Goal: Navigation & Orientation: Find specific page/section

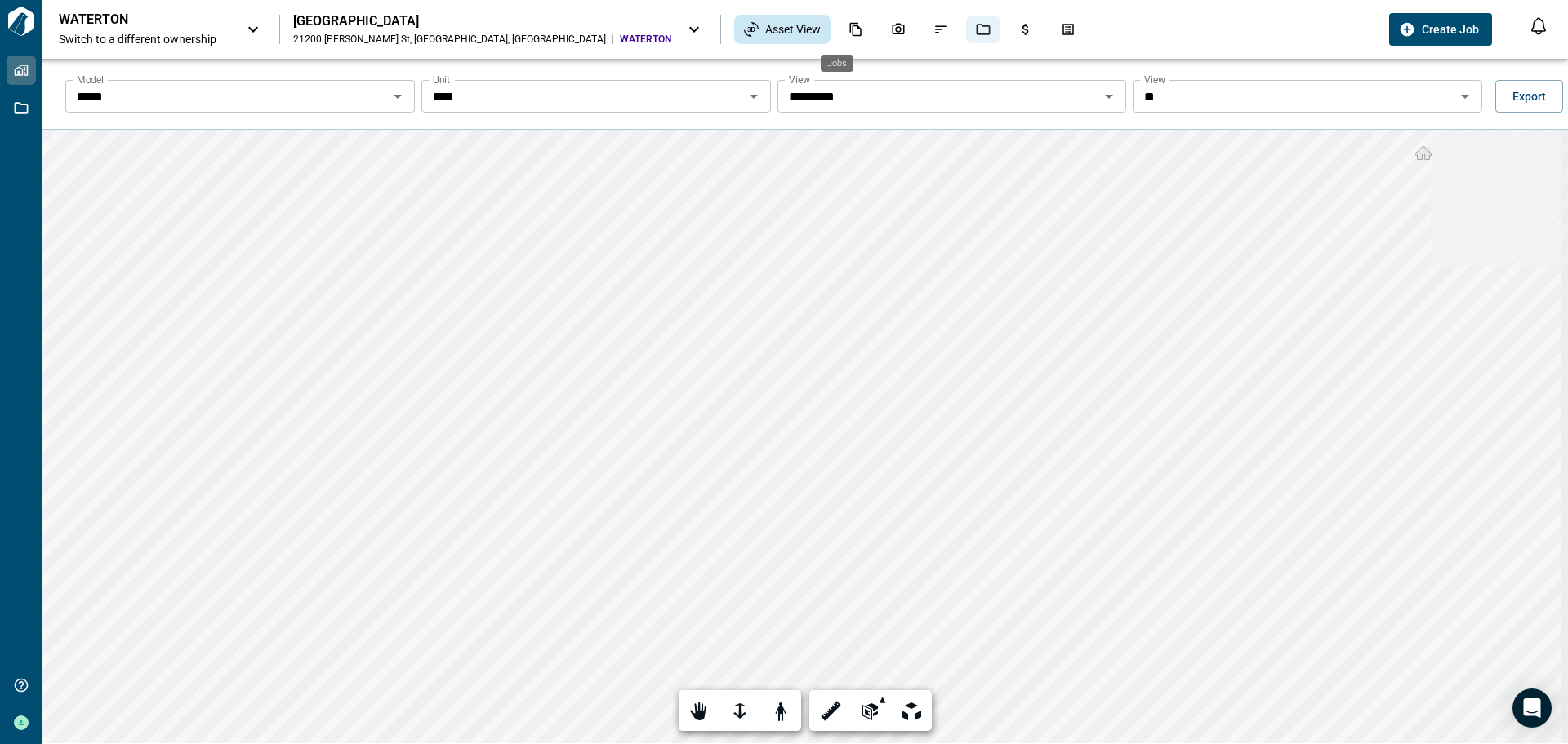
click at [976, 27] on icon "Jobs" at bounding box center [983, 29] width 15 height 15
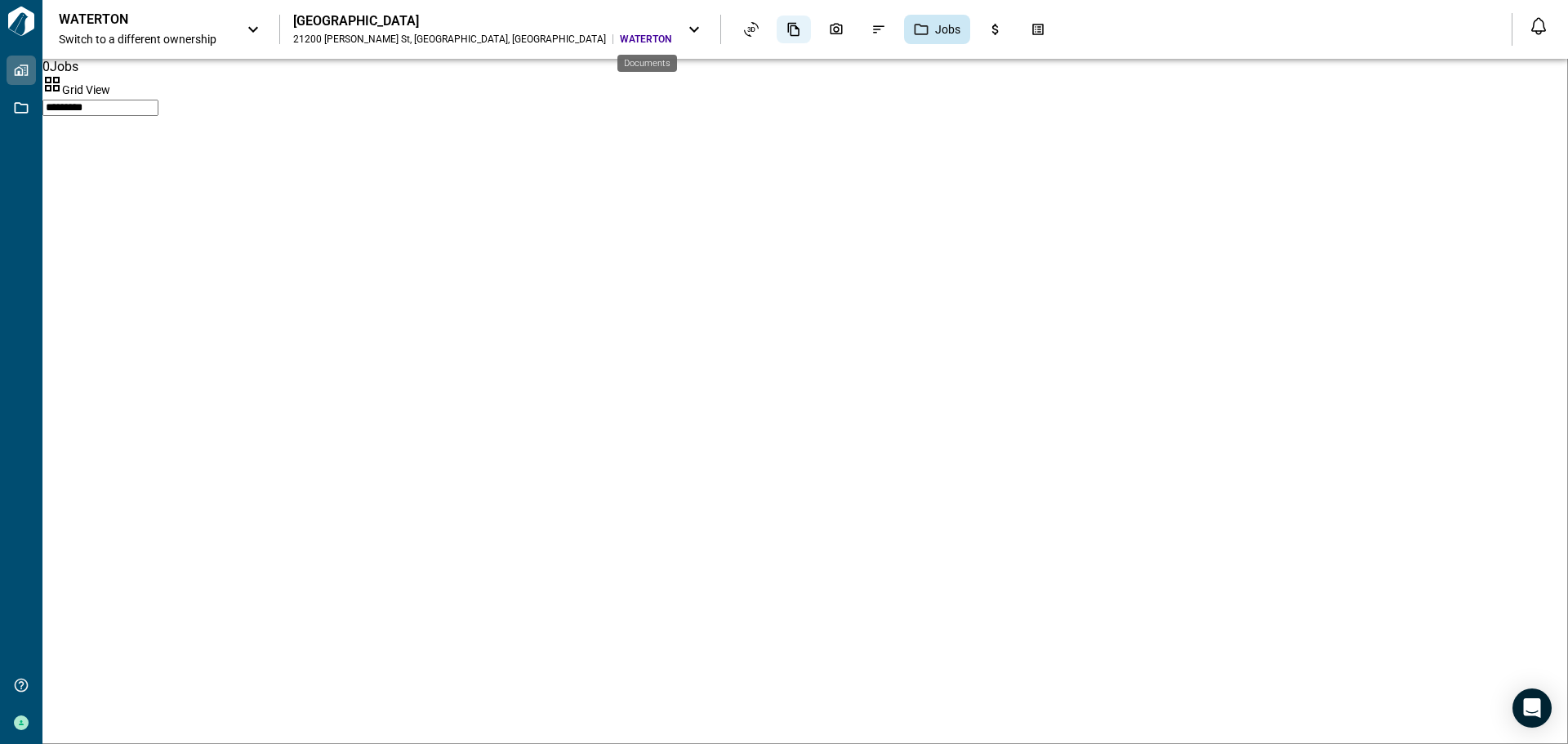
click at [786, 34] on icon "Documents" at bounding box center [793, 29] width 15 height 15
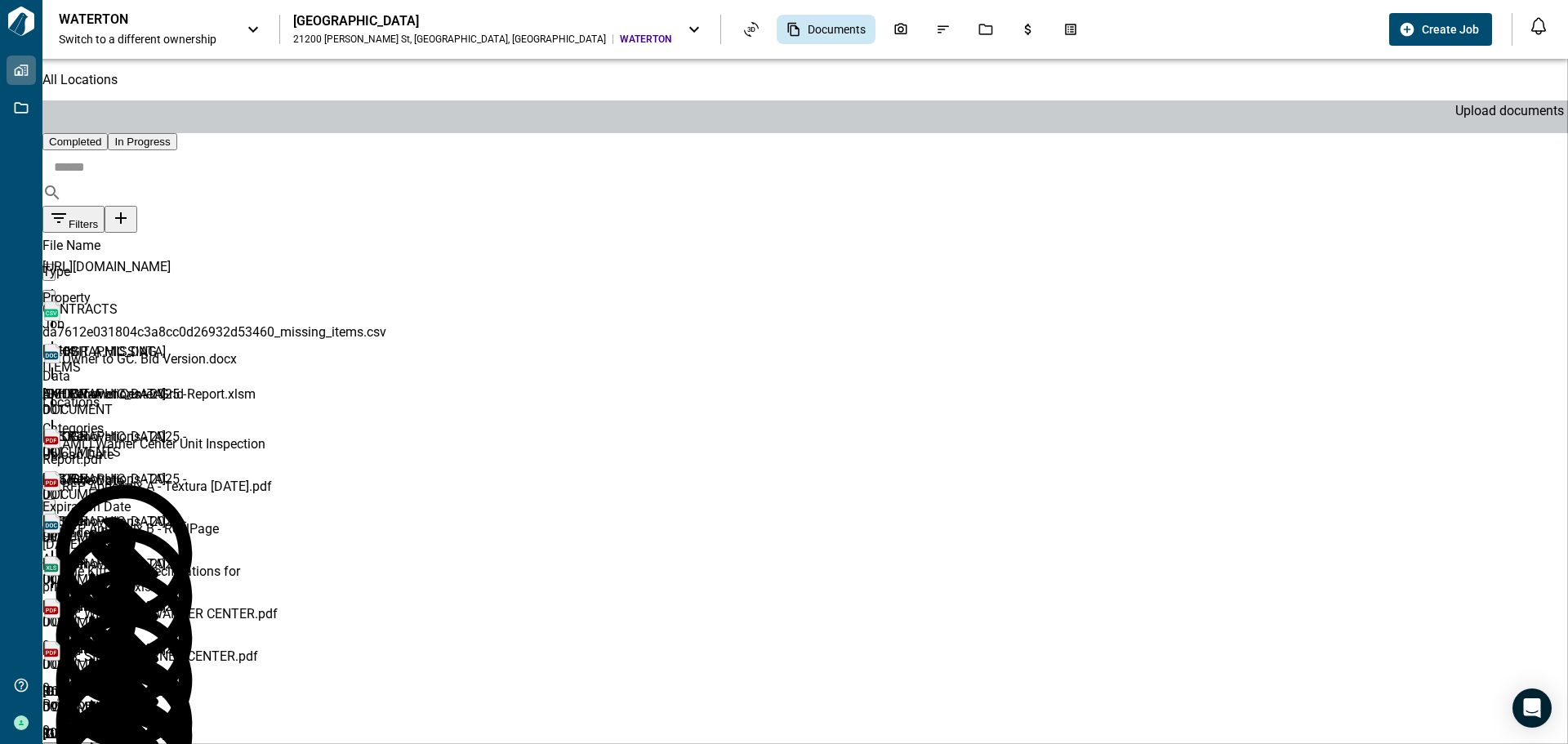
click at [131, 209] on icon "Upload documents" at bounding box center [121, 218] width 20 height 20
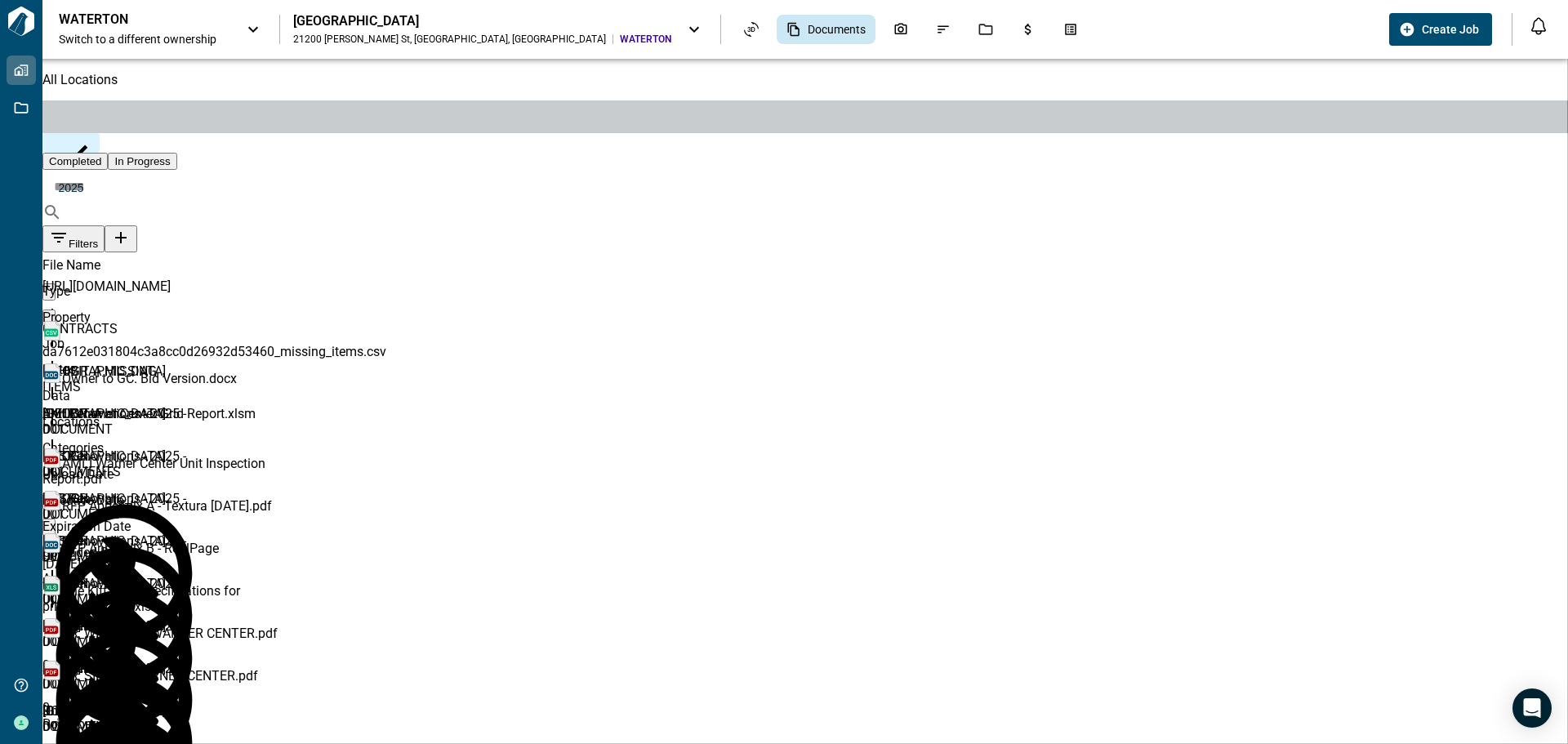
click at [843, 743] on icon "button" at bounding box center [834, 756] width 20 height 20
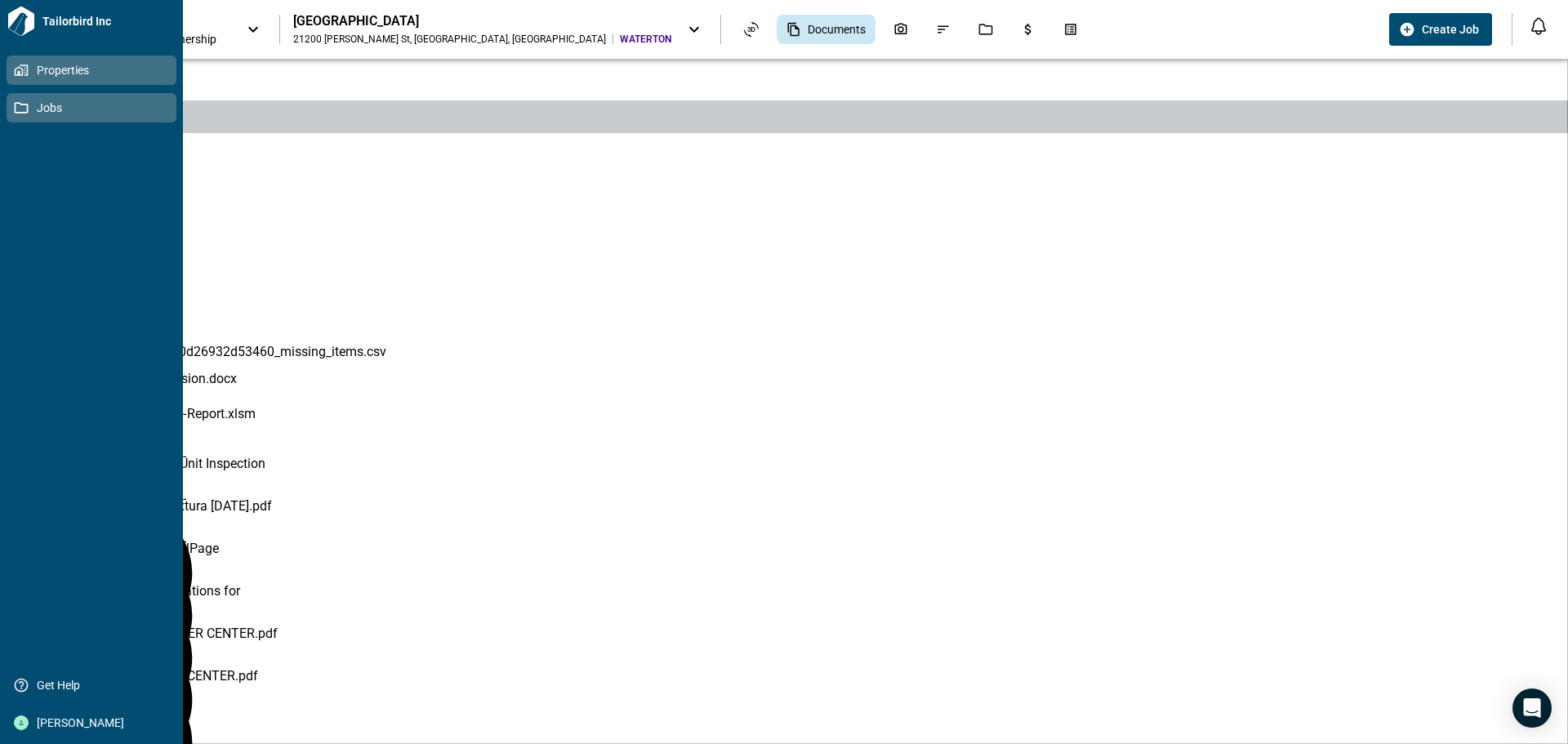
click at [20, 110] on icon at bounding box center [20, 107] width 15 height 15
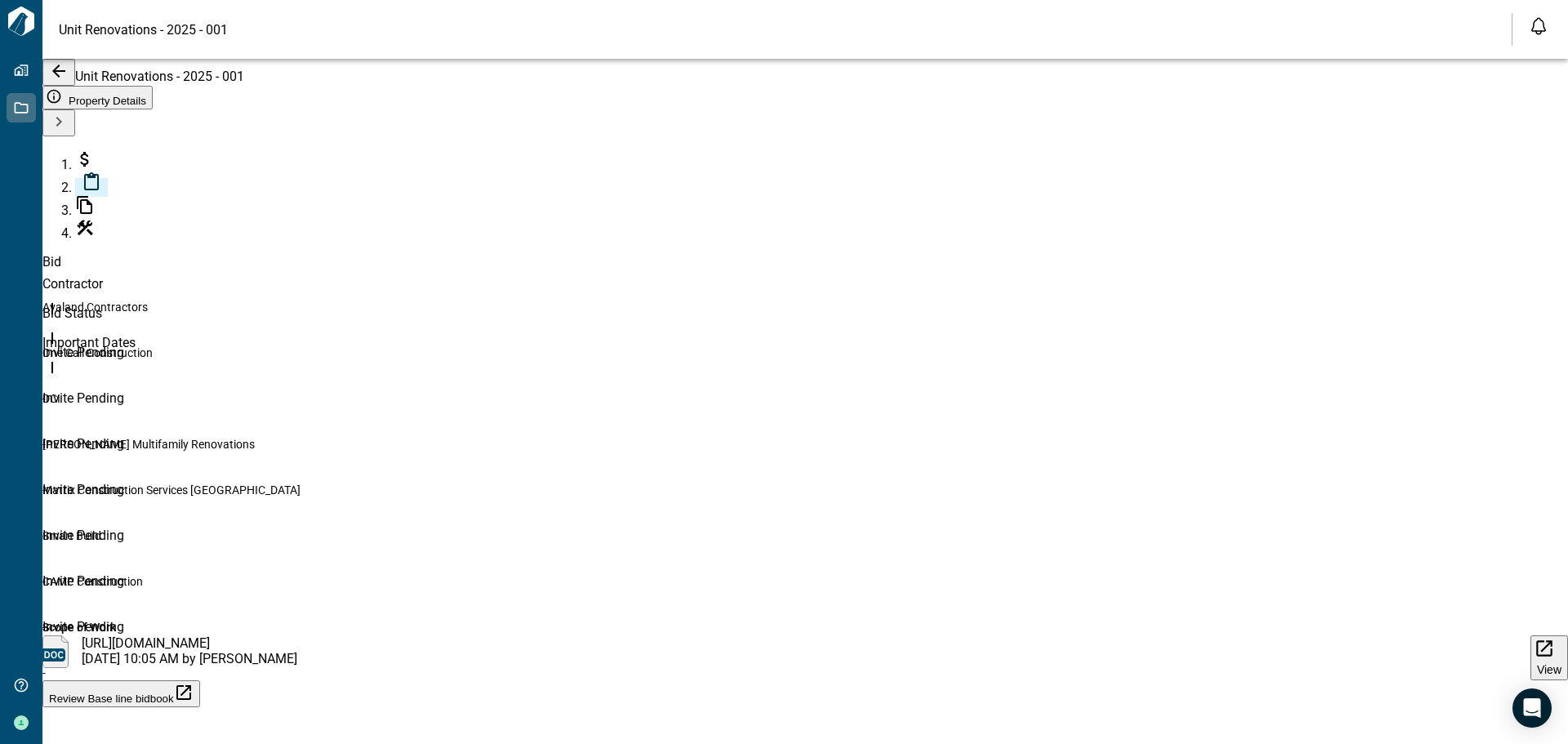
click at [63, 78] on icon "button" at bounding box center [59, 70] width 13 height 13
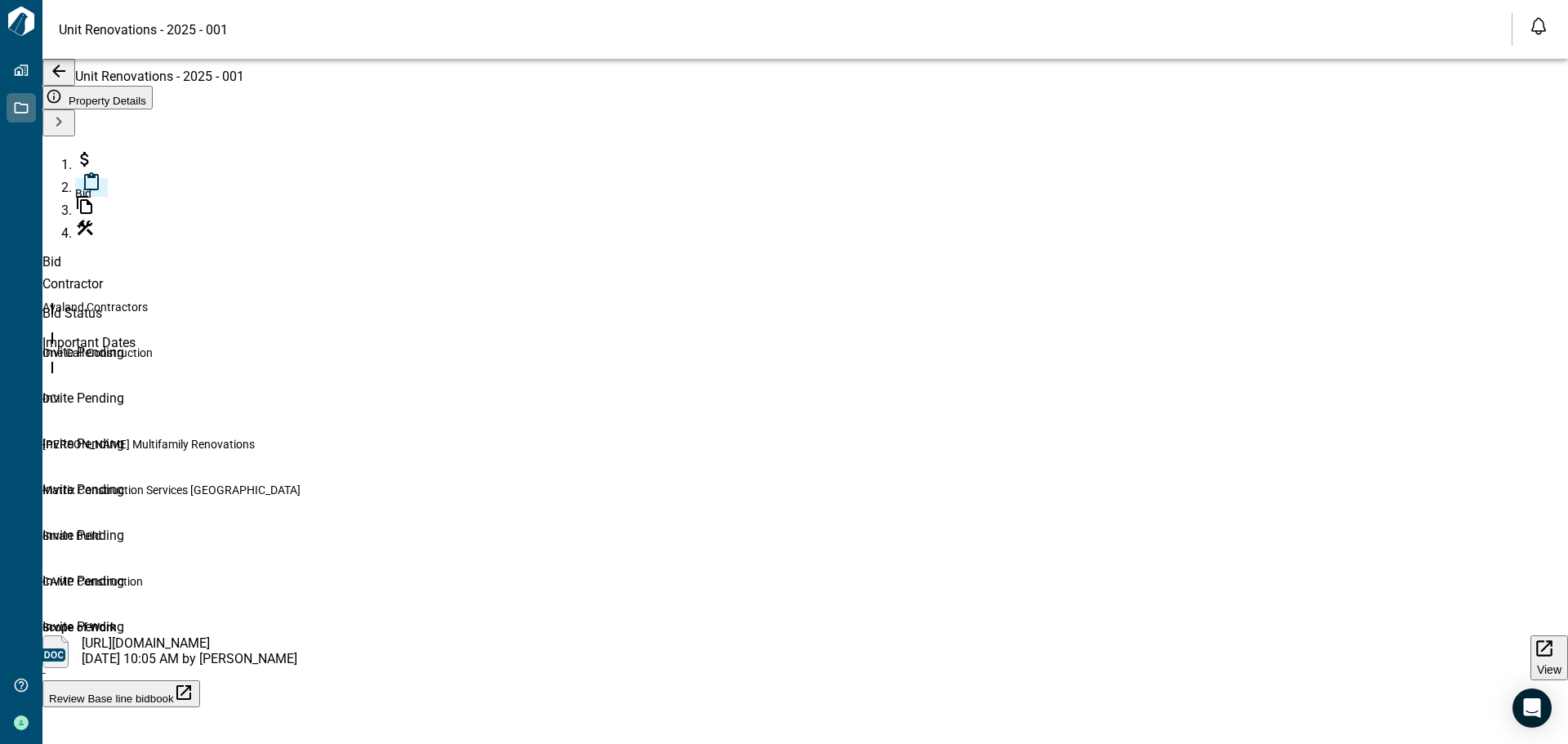
click at [82, 192] on icon at bounding box center [92, 182] width 20 height 20
click at [66, 125] on icon "button" at bounding box center [59, 122] width 20 height 20
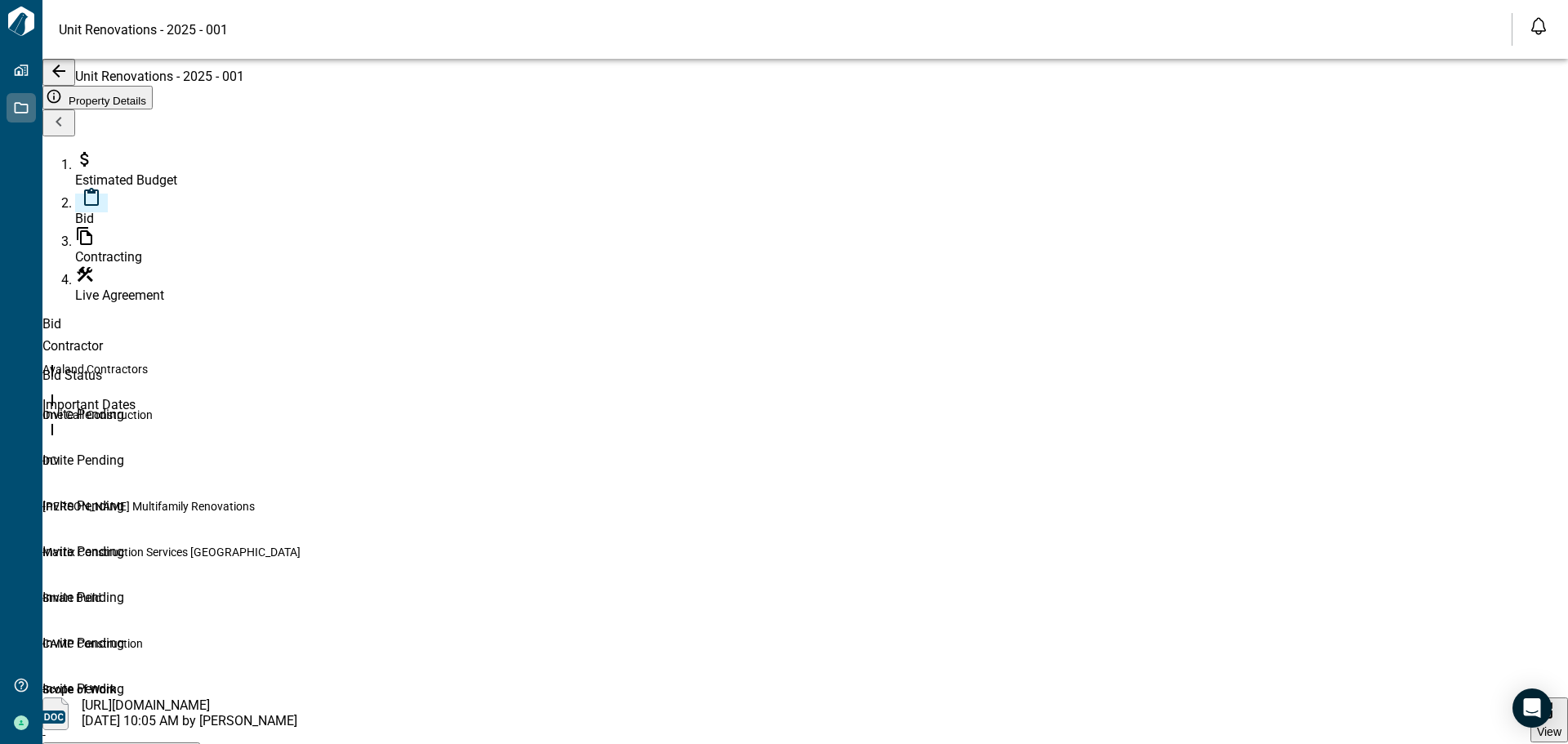
click at [61, 125] on icon "button" at bounding box center [59, 122] width 6 height 10
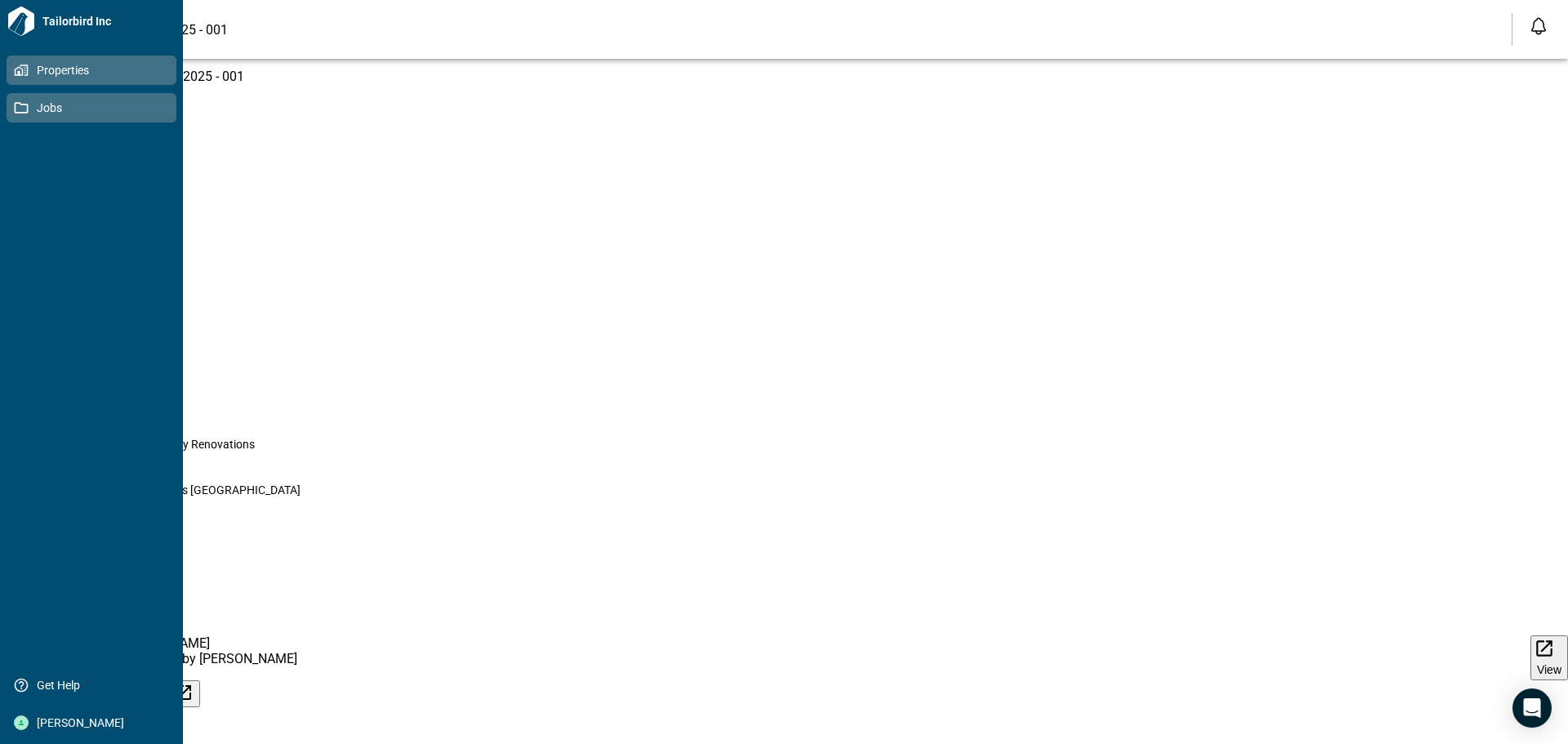
click at [28, 76] on span "Properties" at bounding box center [95, 70] width 133 height 17
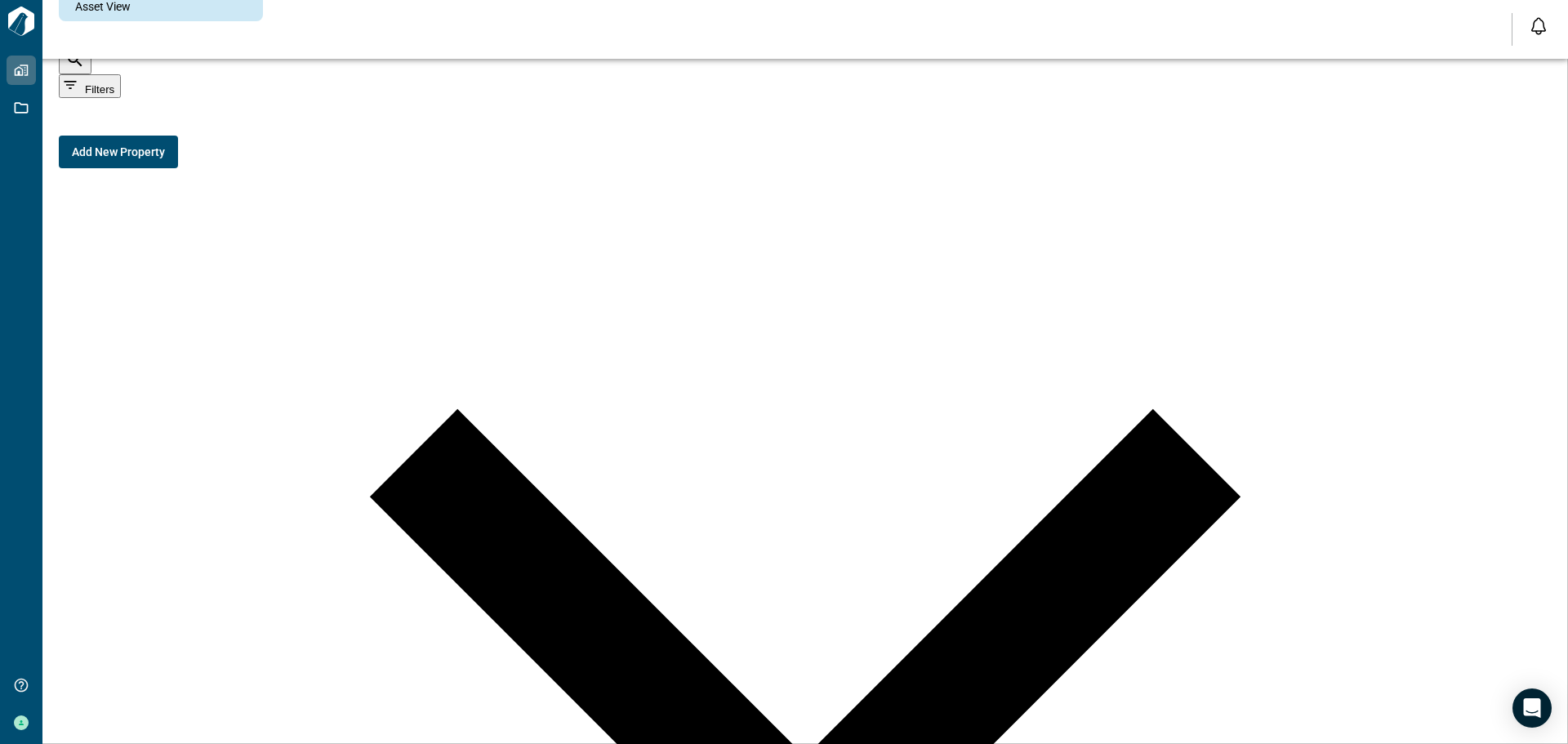
scroll to position [169, 0]
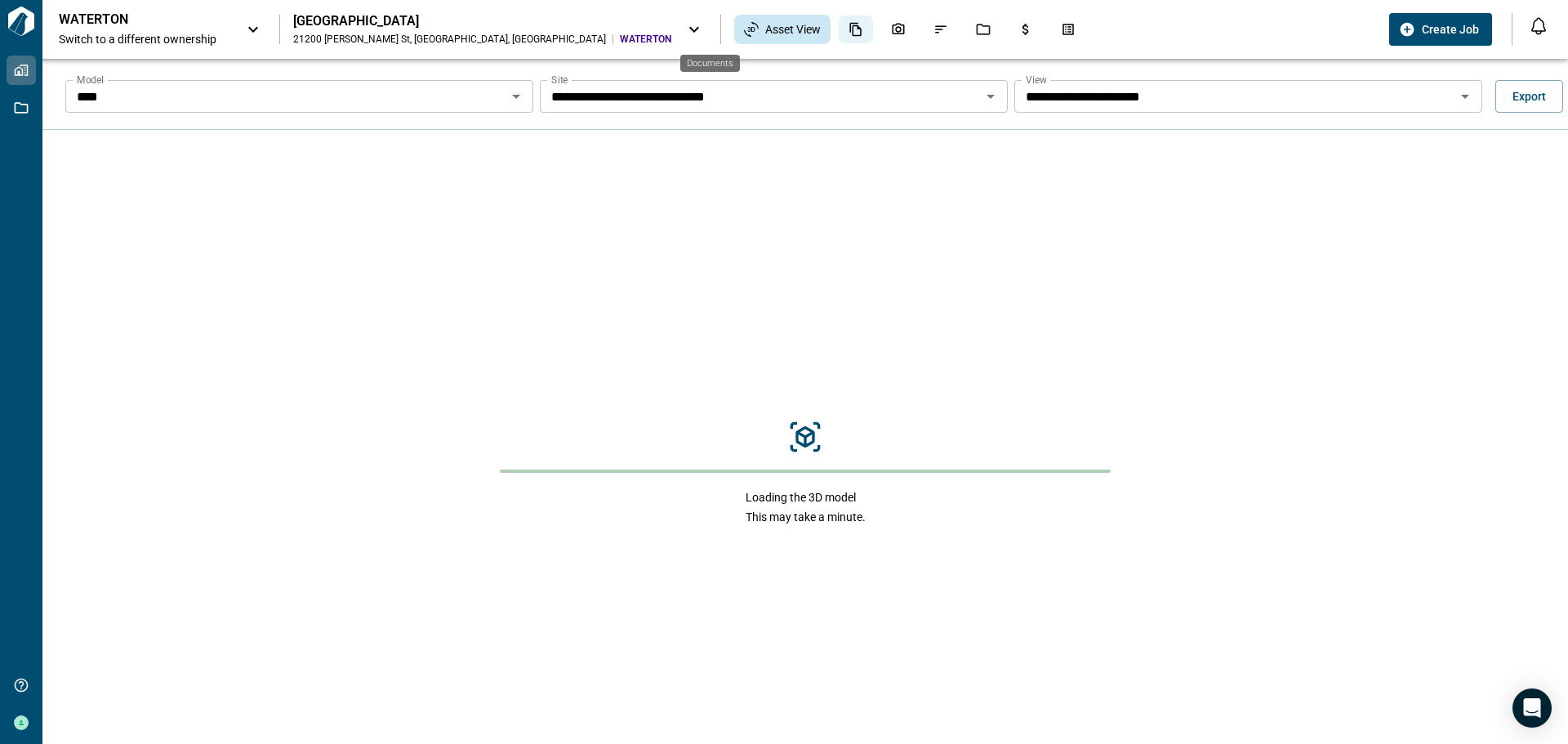
click at [848, 32] on icon "Documents" at bounding box center [855, 29] width 15 height 15
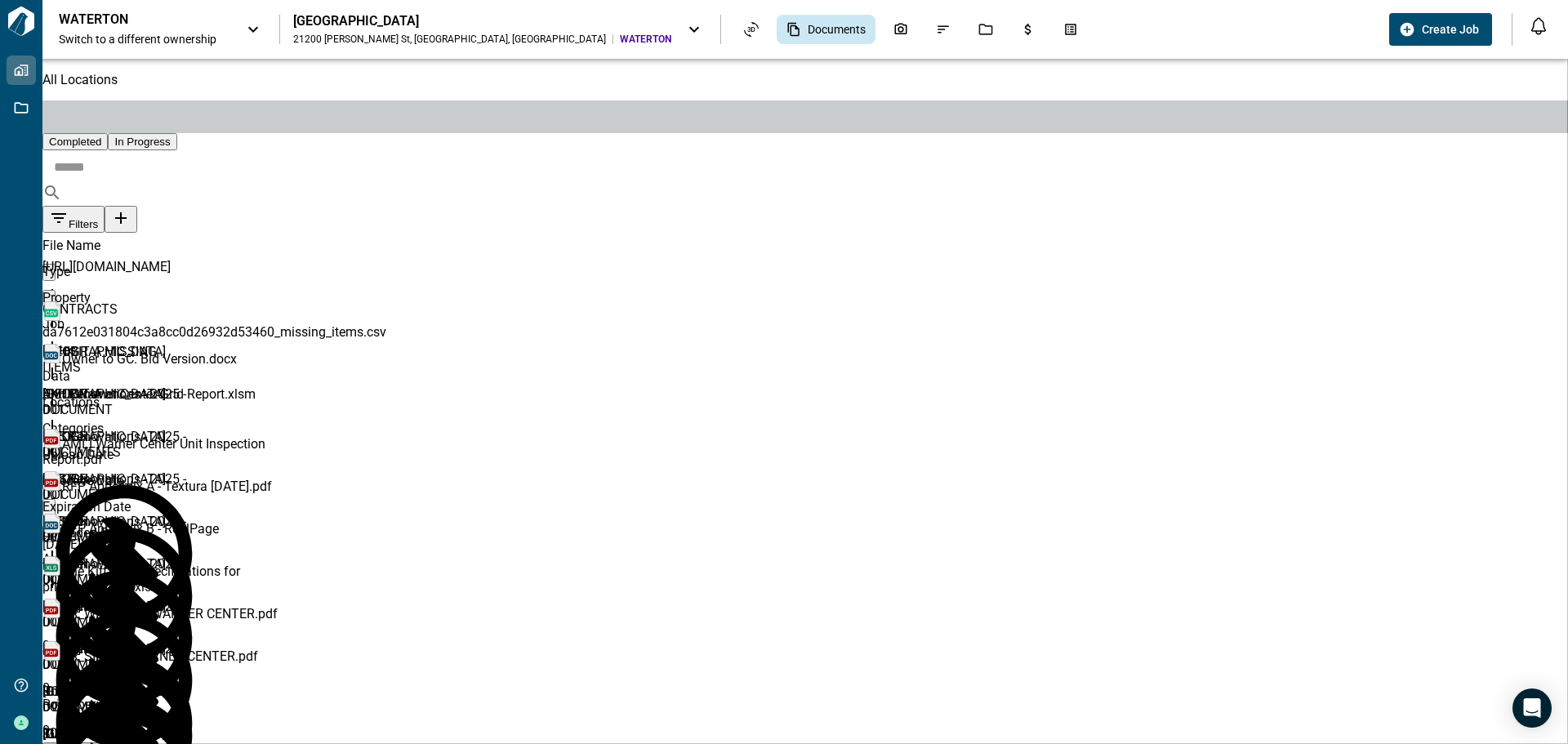
click at [170, 136] on span "In Progress" at bounding box center [141, 141] width 56 height 13
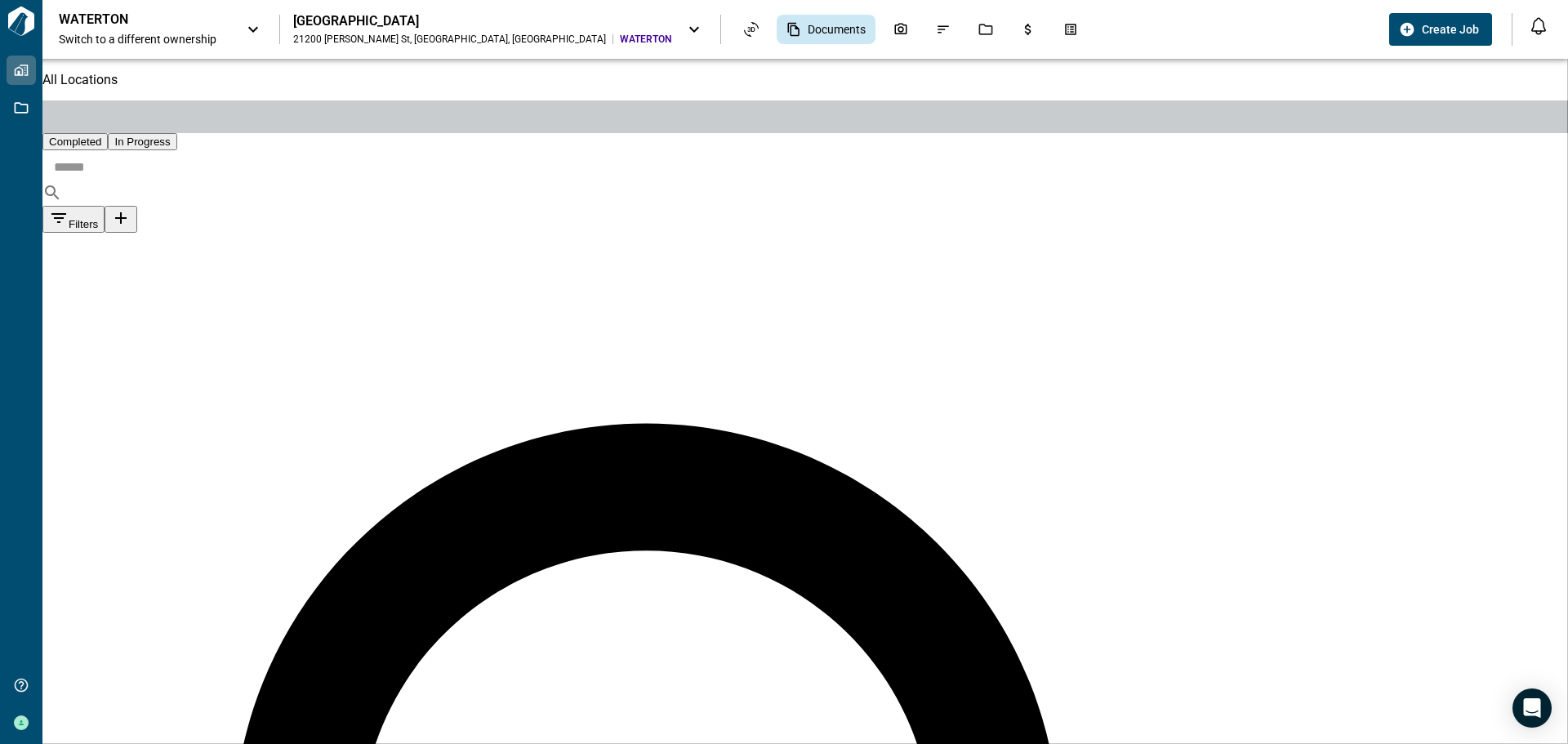
click at [101, 136] on span "Completed" at bounding box center [75, 141] width 53 height 13
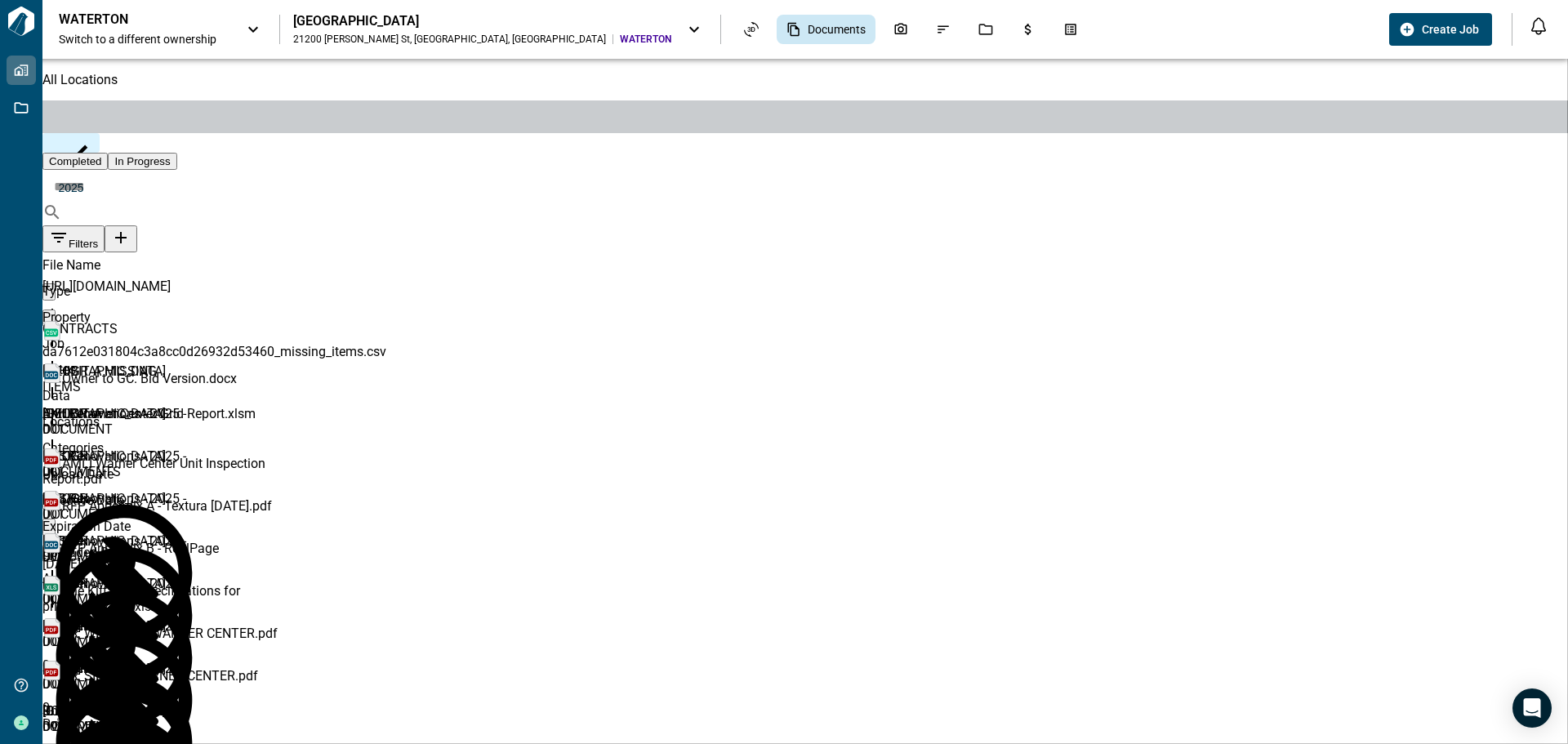
click at [205, 498] on span "RFP Appendix A - Textura [DATE].pdf" at bounding box center [167, 506] width 210 height 16
click at [62, 490] on img at bounding box center [53, 500] width 20 height 20
